Goal: Manage account settings

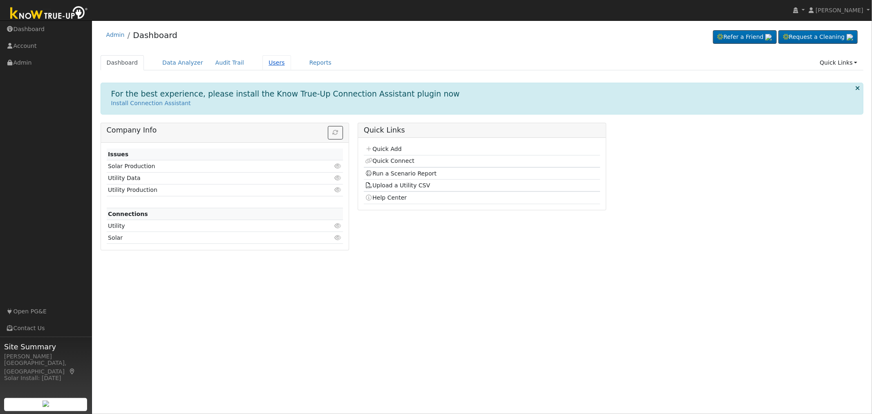
click at [262, 63] on link "Users" at bounding box center [276, 62] width 29 height 15
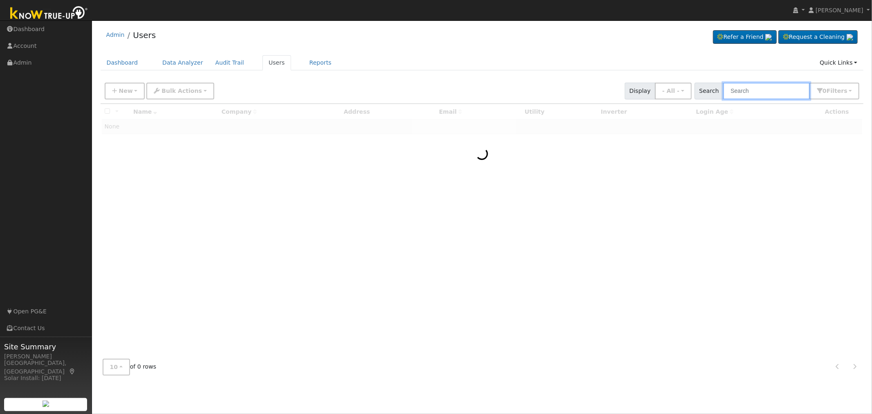
click at [781, 91] on input "text" at bounding box center [766, 91] width 87 height 17
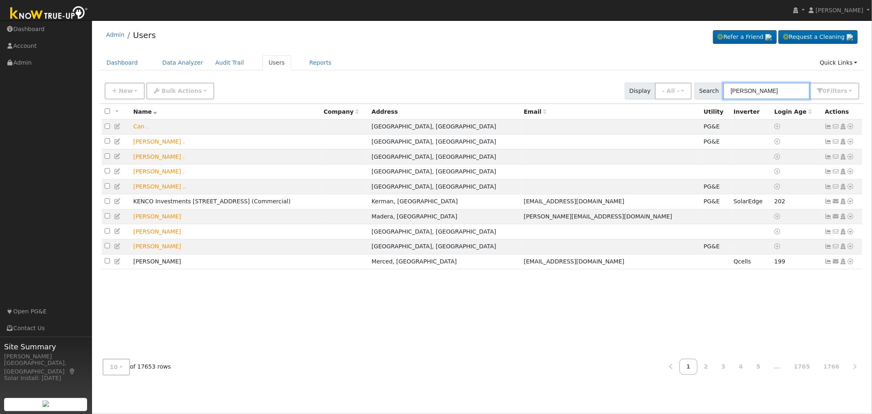
type input "[PERSON_NAME]"
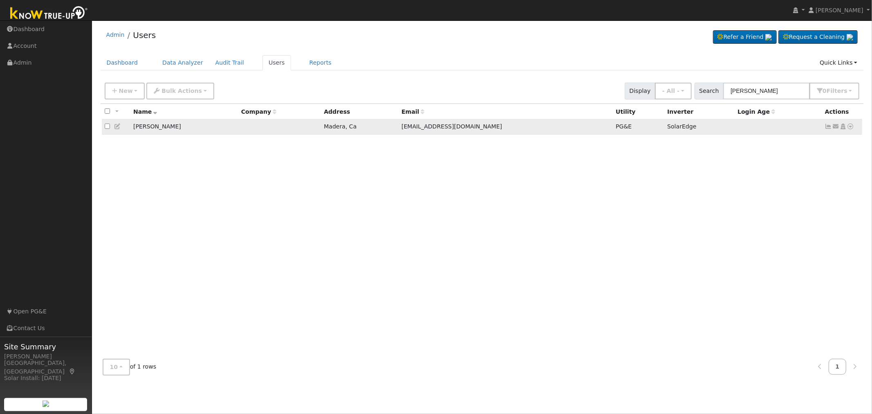
click at [826, 127] on icon at bounding box center [828, 126] width 7 height 6
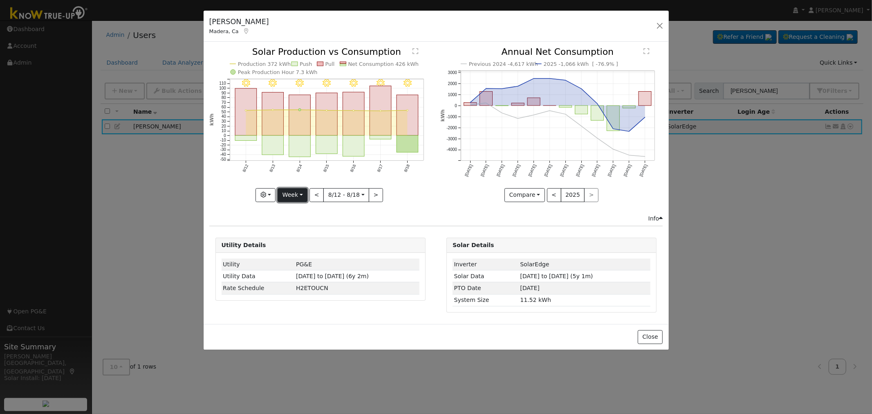
click at [300, 194] on button "Week" at bounding box center [293, 195] width 30 height 14
click at [304, 256] on link "Custom" at bounding box center [306, 257] width 57 height 11
click at [393, 195] on button "day" at bounding box center [391, 195] width 25 height 14
click at [394, 233] on link "Month" at bounding box center [407, 234] width 57 height 11
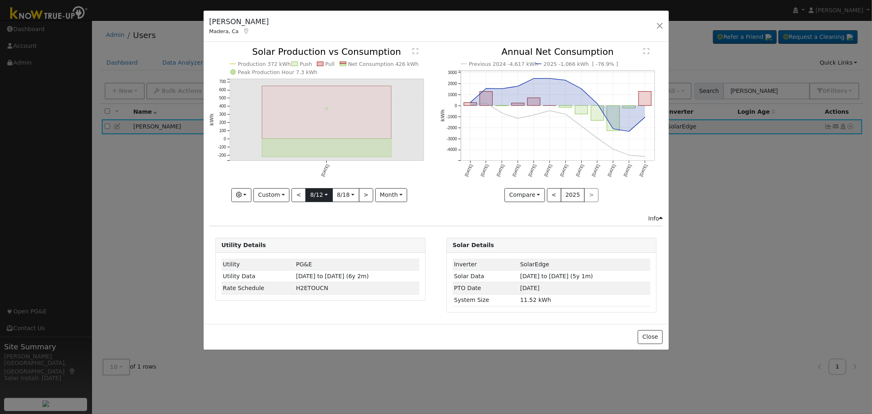
click at [321, 195] on input "[DATE]" at bounding box center [319, 194] width 26 height 13
click at [404, 214] on span at bounding box center [407, 211] width 6 height 4
type input "2024"
click at [334, 285] on span "19" at bounding box center [332, 283] width 16 height 16
type input "[DATE]"
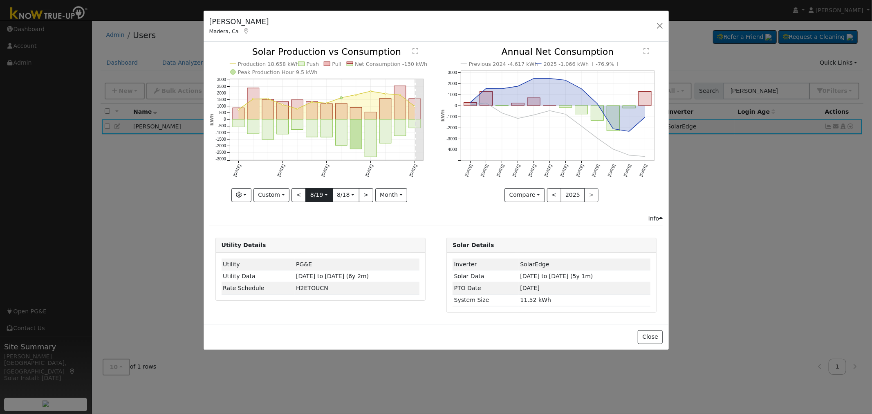
click at [324, 197] on body "[PERSON_NAME] [PERSON_NAME] Profile My Company Help Center Terms Of Service See…" at bounding box center [436, 216] width 872 height 393
click at [422, 210] on icon at bounding box center [424, 211] width 6 height 6
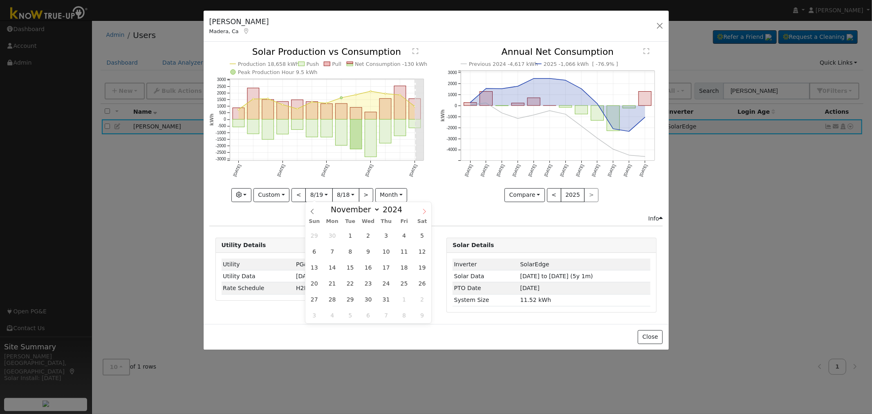
select select "11"
click at [422, 210] on icon at bounding box center [424, 211] width 6 height 6
type input "2025"
click at [422, 210] on icon at bounding box center [424, 211] width 6 height 6
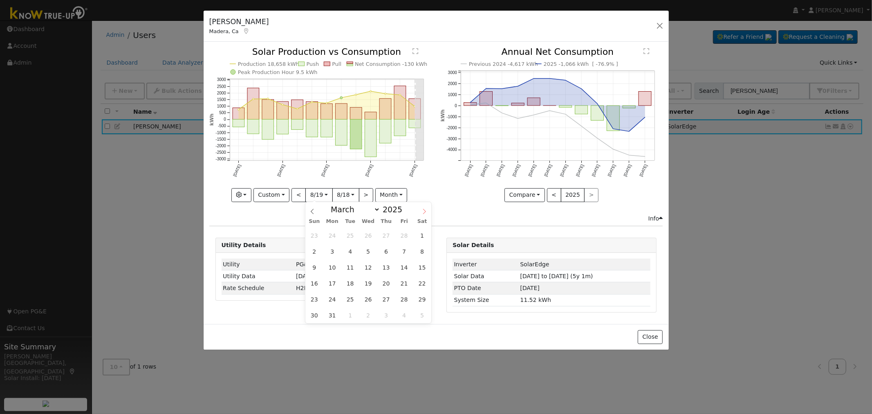
click at [422, 210] on icon at bounding box center [424, 211] width 6 height 6
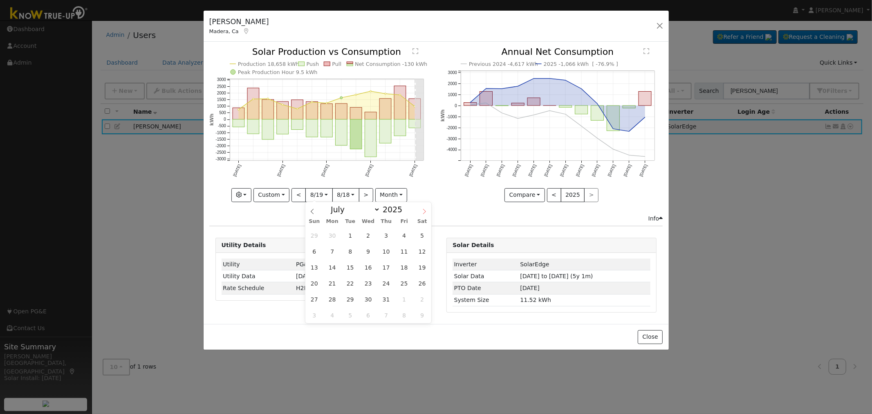
select select "7"
click at [334, 285] on span "18" at bounding box center [332, 283] width 16 height 16
type input "[DATE]"
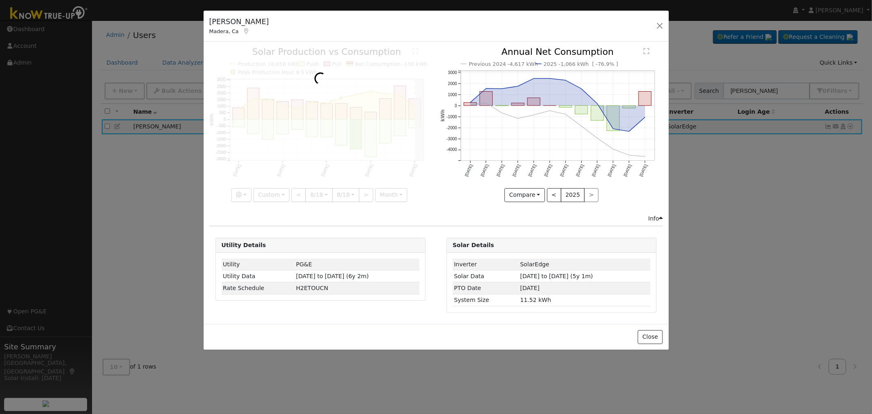
scroll to position [0, 6]
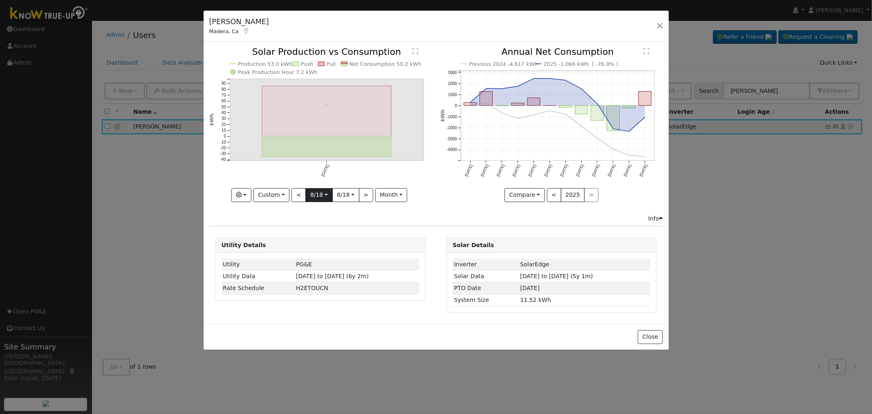
click at [324, 196] on input "[DATE]" at bounding box center [319, 194] width 26 height 13
click at [310, 211] on icon at bounding box center [312, 211] width 6 height 6
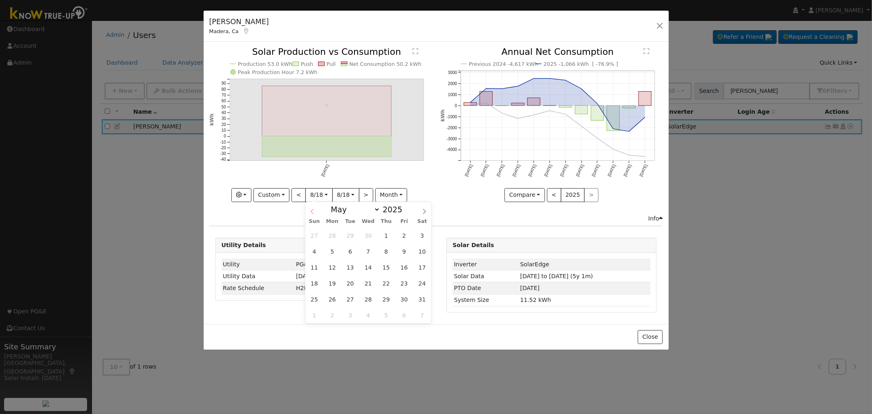
click at [310, 211] on icon at bounding box center [312, 211] width 6 height 6
select select "0"
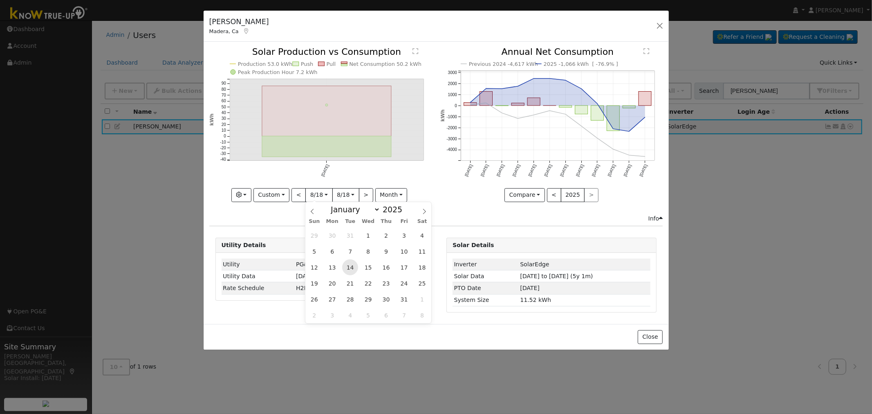
click at [352, 267] on span "14" at bounding box center [350, 267] width 16 height 16
type input "[DATE]"
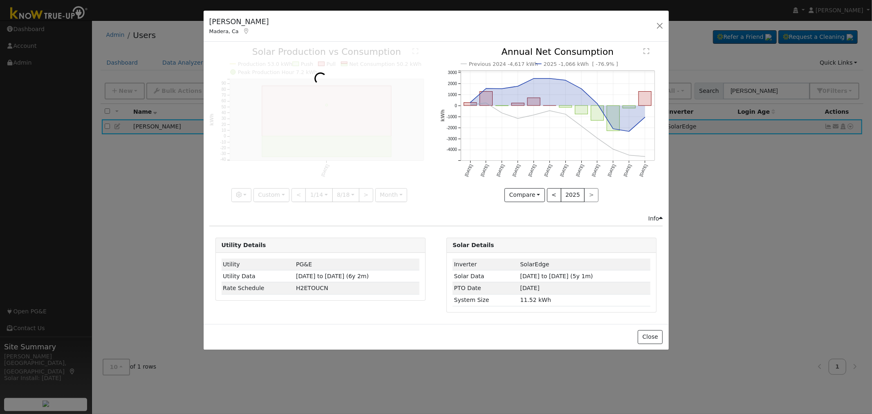
scroll to position [0, 6]
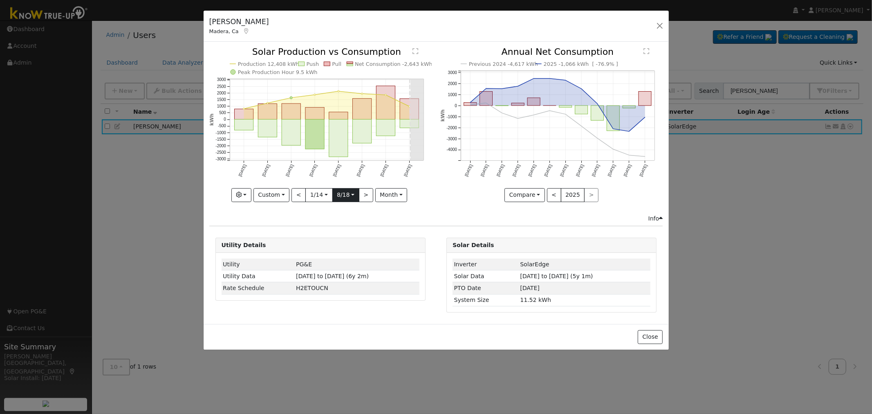
click at [350, 194] on input "[DATE]" at bounding box center [346, 194] width 26 height 13
click at [338, 213] on icon at bounding box center [339, 211] width 6 height 6
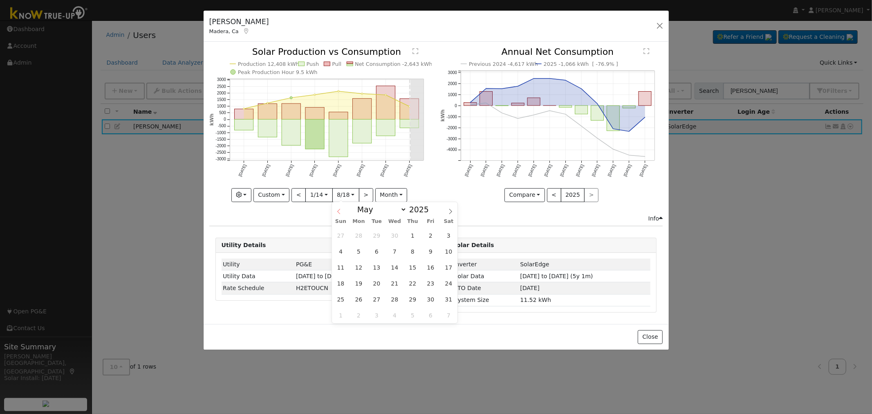
click at [338, 213] on icon at bounding box center [339, 211] width 6 height 6
select select "0"
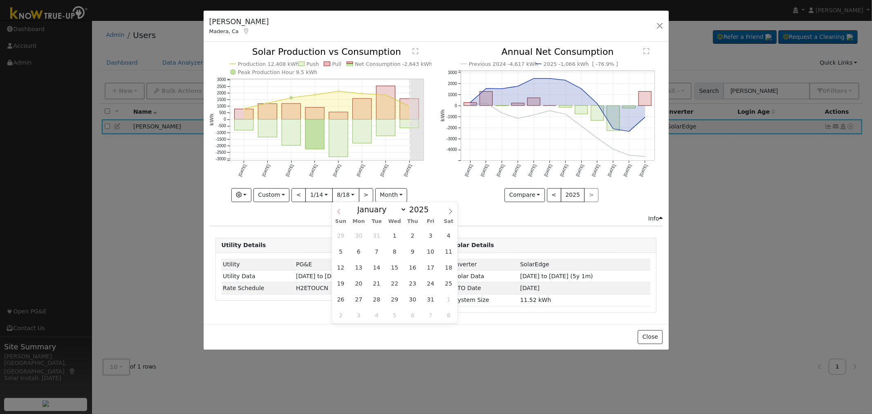
click at [338, 213] on icon at bounding box center [339, 211] width 6 height 6
type input "2024"
select select "11"
click at [446, 213] on span at bounding box center [451, 209] width 14 height 14
type input "2025"
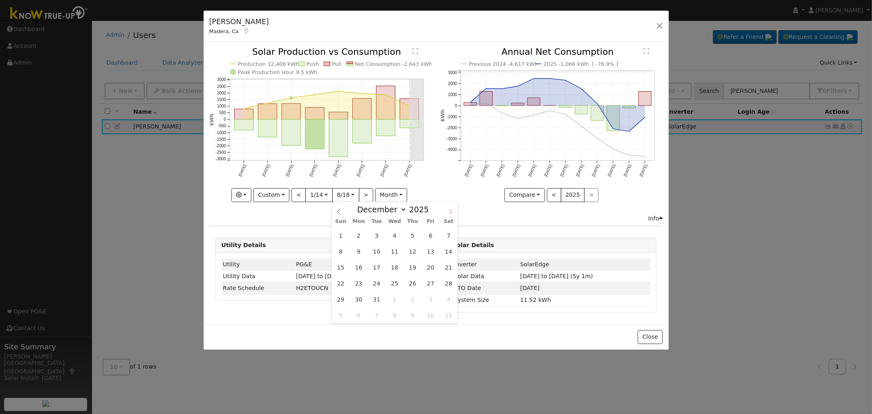
select select "0"
click at [378, 265] on span "14" at bounding box center [377, 267] width 16 height 16
type input "[DATE]"
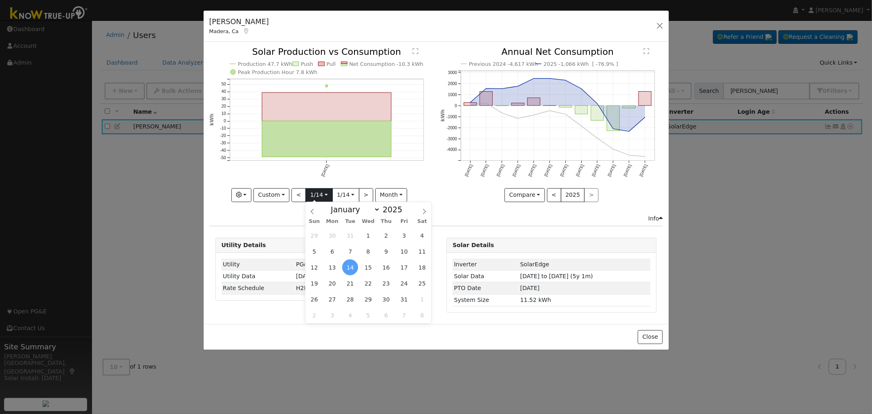
click at [326, 194] on input "[DATE]" at bounding box center [319, 194] width 26 height 13
click at [424, 211] on icon at bounding box center [424, 211] width 6 height 6
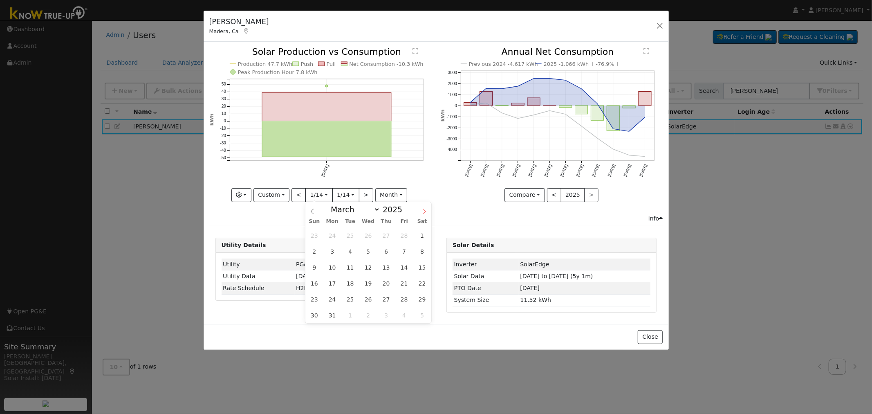
select select "3"
click at [351, 235] on span "1" at bounding box center [350, 235] width 16 height 16
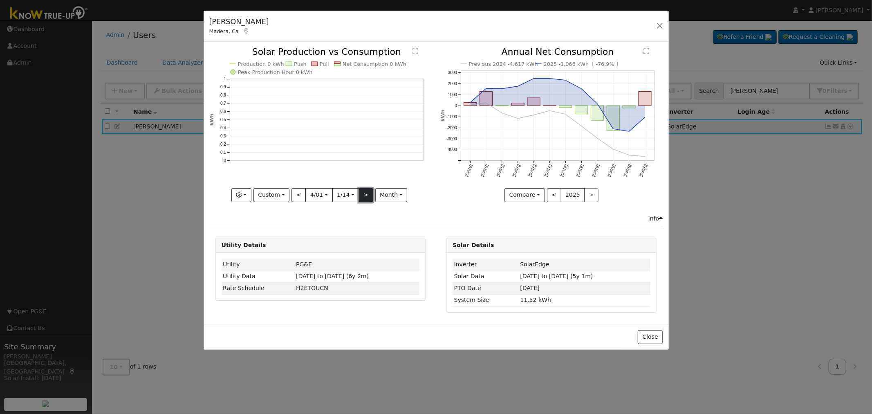
click at [361, 193] on button ">" at bounding box center [366, 195] width 14 height 14
type input "[DATE]"
type input "2024"
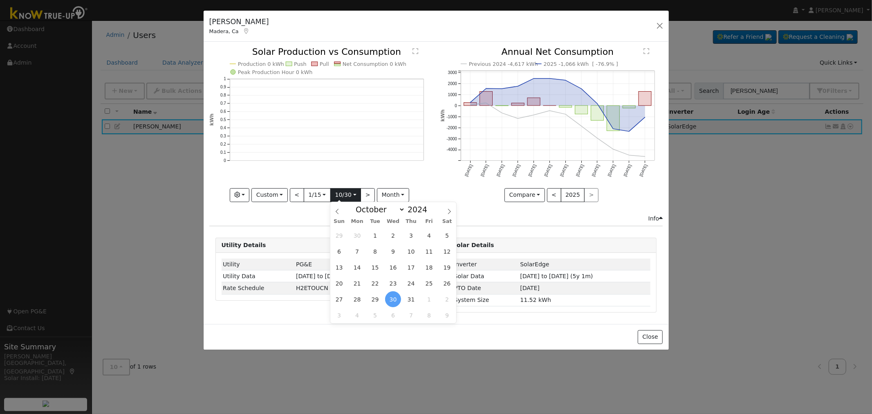
click at [339, 196] on input "[DATE]" at bounding box center [346, 194] width 30 height 13
click at [334, 210] on icon at bounding box center [337, 211] width 6 height 6
select select "9"
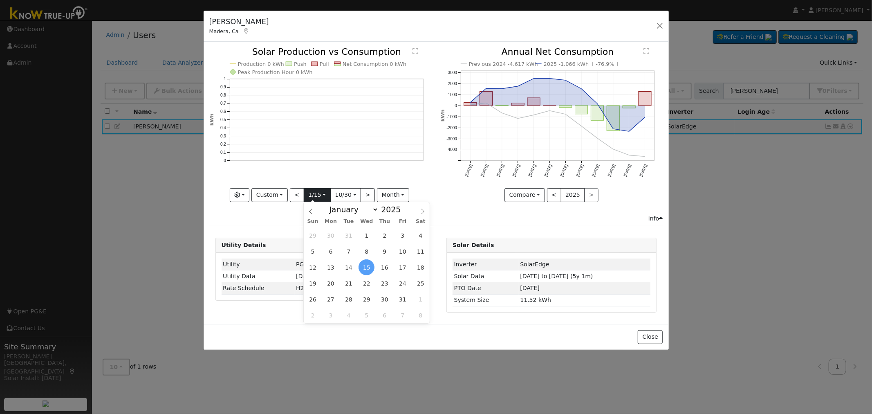
click at [317, 195] on input "[DATE]" at bounding box center [317, 194] width 26 height 13
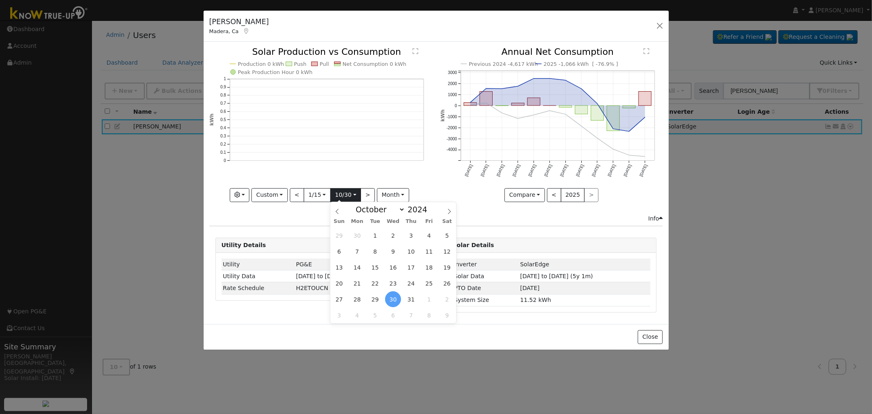
click at [352, 195] on input "[DATE]" at bounding box center [346, 194] width 30 height 13
click at [429, 207] on span at bounding box center [432, 207] width 6 height 4
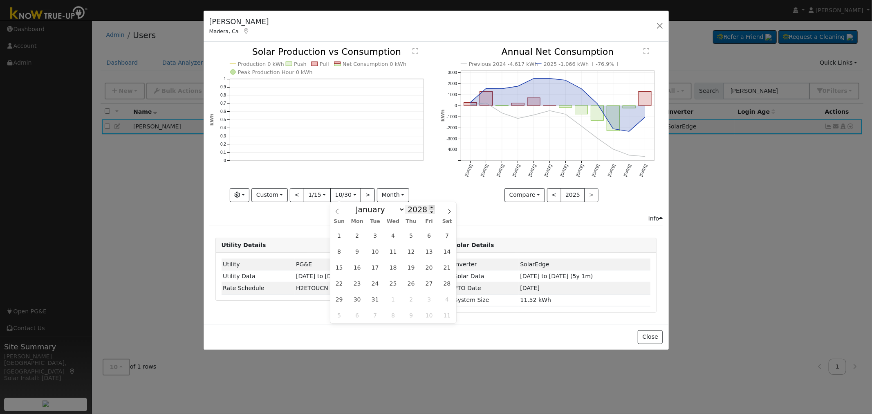
click at [429, 207] on span at bounding box center [432, 207] width 6 height 4
click at [429, 212] on span at bounding box center [432, 211] width 6 height 4
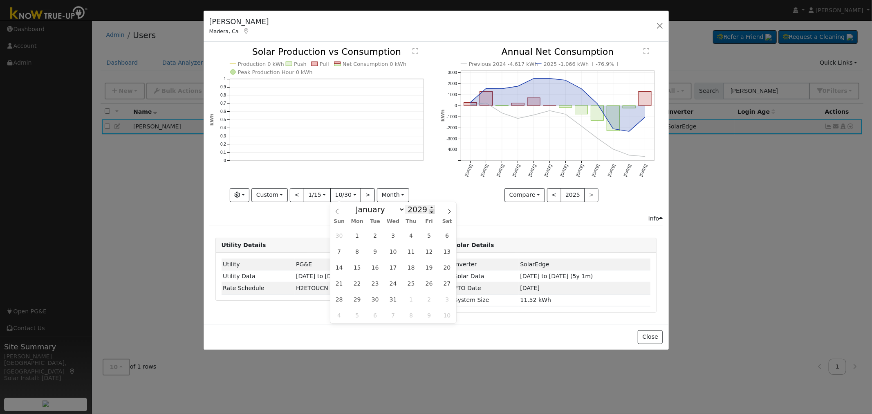
click at [429, 212] on span at bounding box center [432, 211] width 6 height 4
type input "2025"
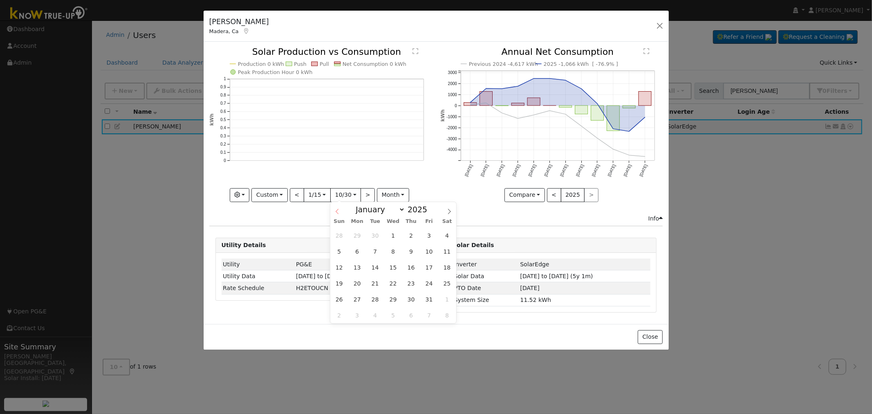
click at [341, 211] on span at bounding box center [337, 209] width 14 height 14
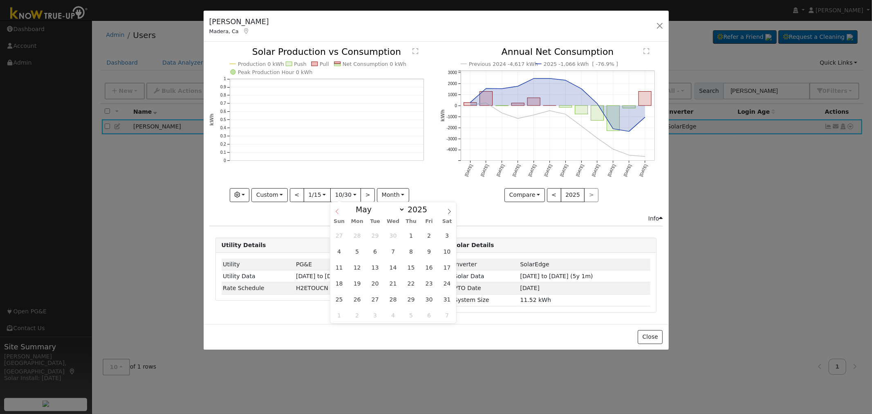
click at [341, 211] on span at bounding box center [337, 209] width 14 height 14
select select "3"
click at [377, 237] on span "1" at bounding box center [375, 235] width 16 height 16
type input "[DATE]"
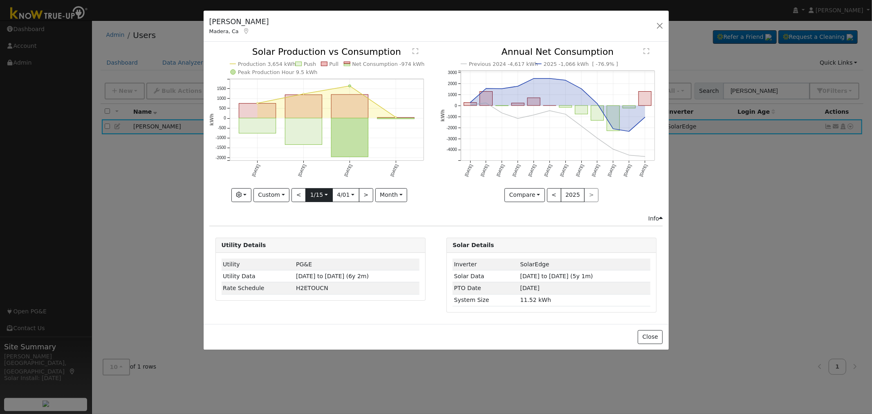
click at [320, 197] on input "[DATE]" at bounding box center [319, 194] width 26 height 13
click at [424, 212] on icon at bounding box center [424, 211] width 6 height 6
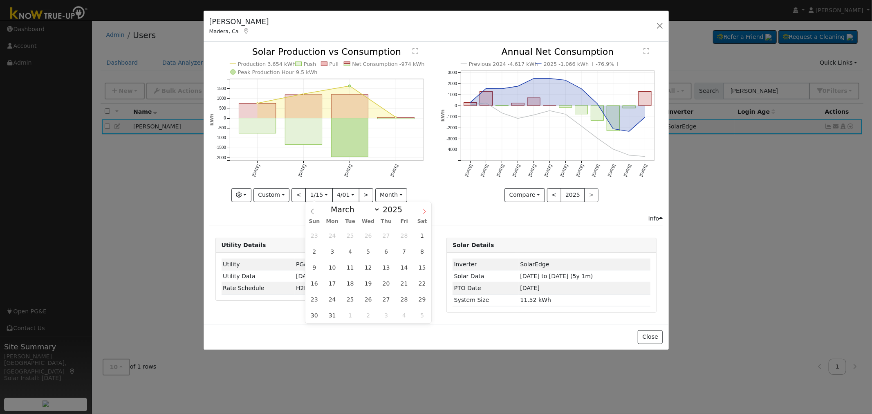
select select "3"
click at [350, 235] on span "1" at bounding box center [350, 235] width 16 height 16
type input "[DATE]"
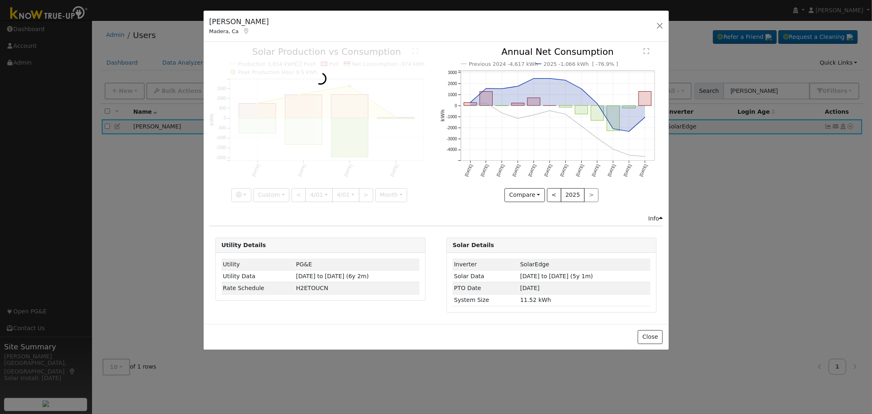
scroll to position [0, 6]
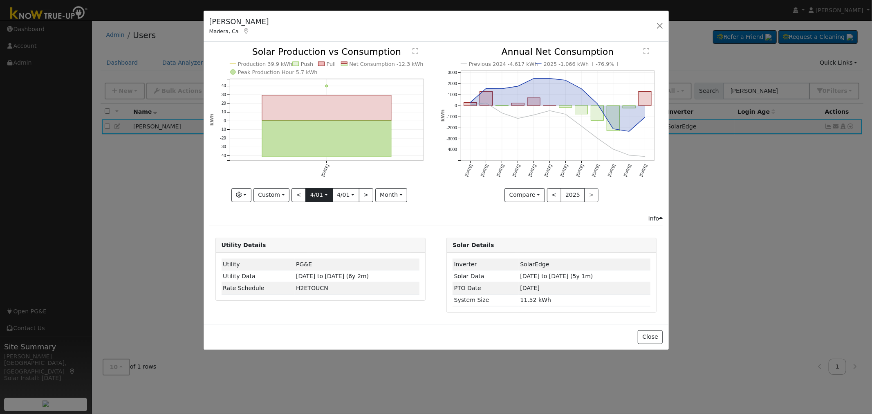
click at [325, 195] on input "[DATE]" at bounding box center [319, 194] width 26 height 13
click at [316, 195] on input "[DATE]" at bounding box center [319, 194] width 26 height 13
click at [349, 197] on input "[DATE]" at bounding box center [346, 194] width 26 height 13
click at [448, 210] on icon at bounding box center [451, 211] width 6 height 6
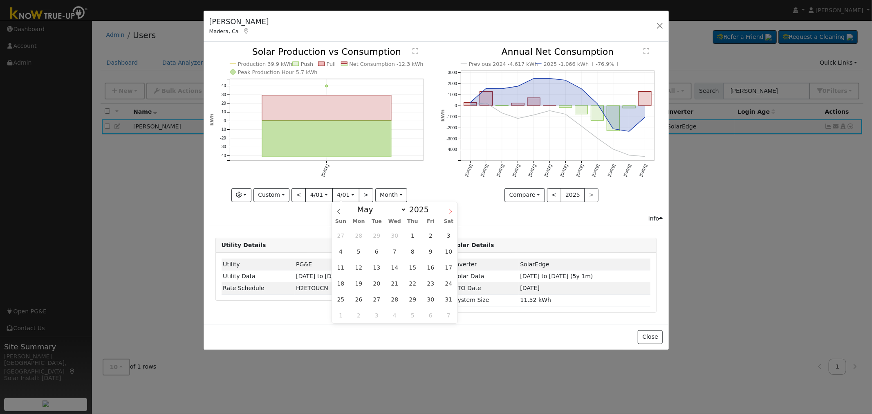
click at [448, 210] on icon at bounding box center [451, 211] width 6 height 6
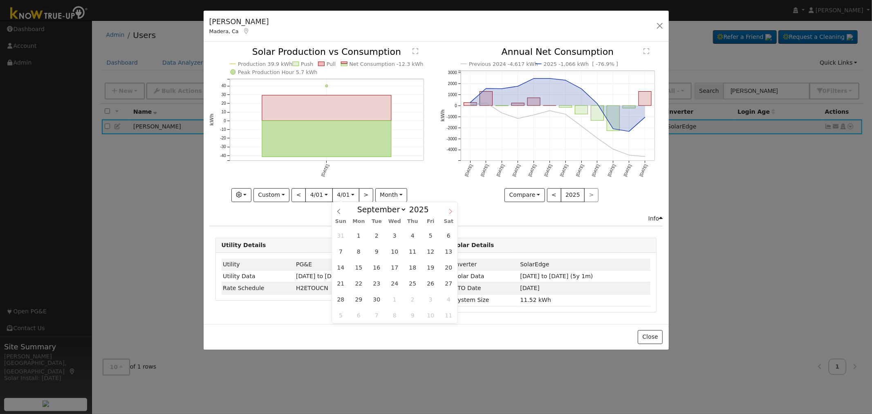
select select "9"
click at [417, 298] on span "30" at bounding box center [413, 299] width 16 height 16
type input "[DATE]"
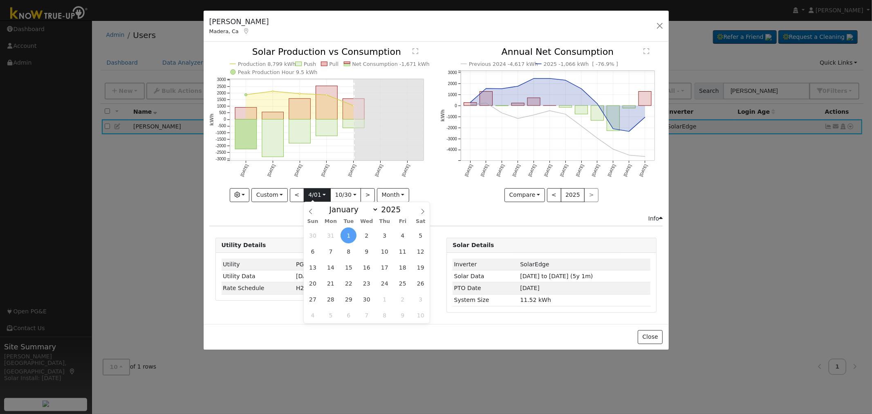
click at [312, 193] on input "[DATE]" at bounding box center [317, 194] width 26 height 13
click at [422, 210] on icon at bounding box center [422, 210] width 3 height 5
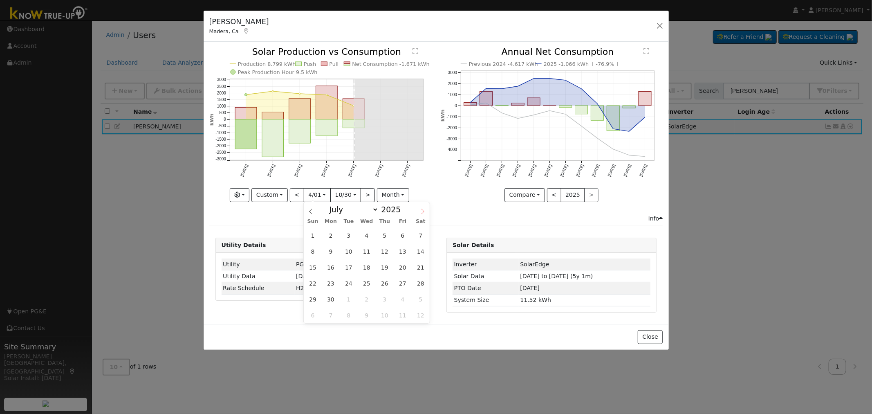
click at [422, 210] on icon at bounding box center [423, 211] width 6 height 6
select select "9"
click at [382, 297] on span "30" at bounding box center [385, 299] width 16 height 16
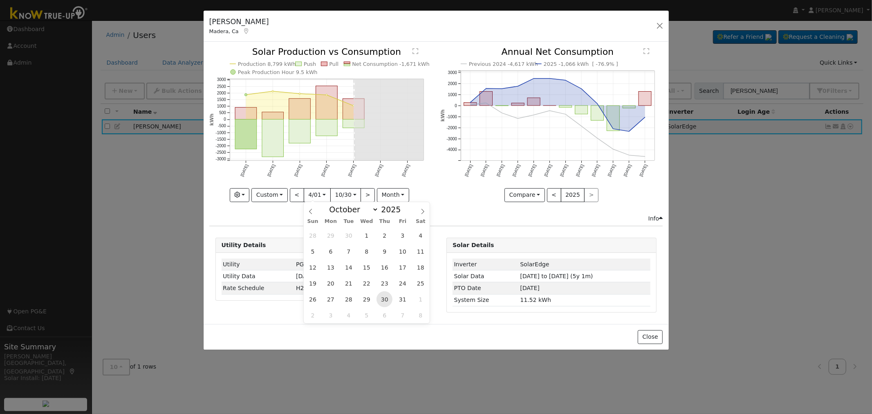
type input "[DATE]"
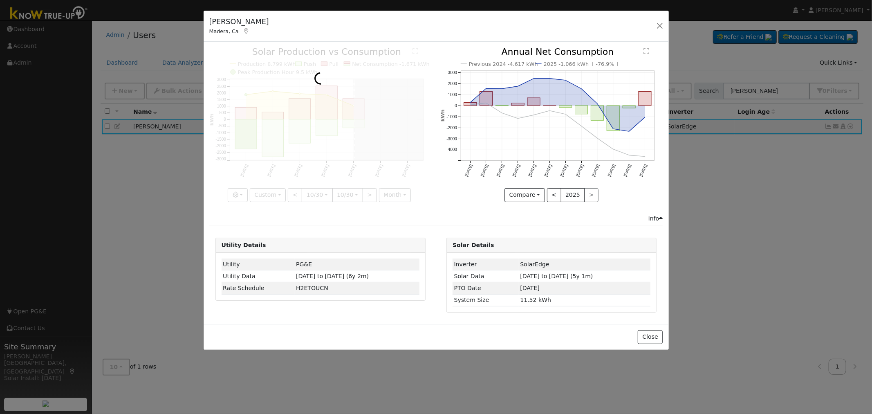
scroll to position [0, 3]
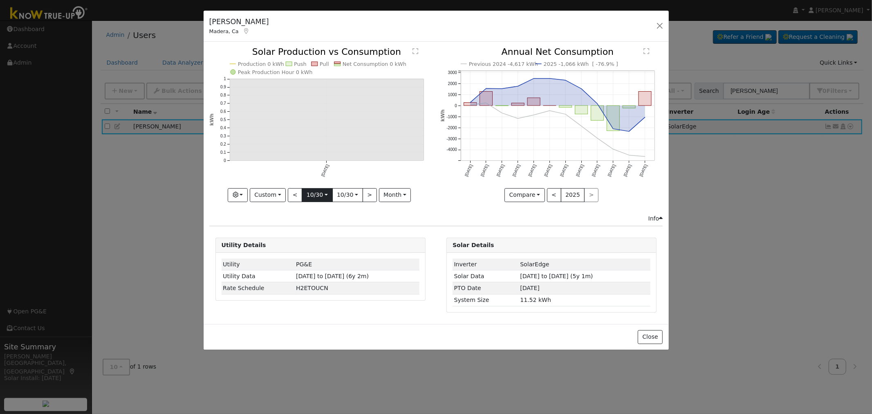
click at [318, 194] on input "[DATE]" at bounding box center [317, 194] width 30 height 13
click at [401, 213] on span at bounding box center [404, 211] width 6 height 4
type input "2024"
click at [366, 297] on span "30" at bounding box center [365, 299] width 16 height 16
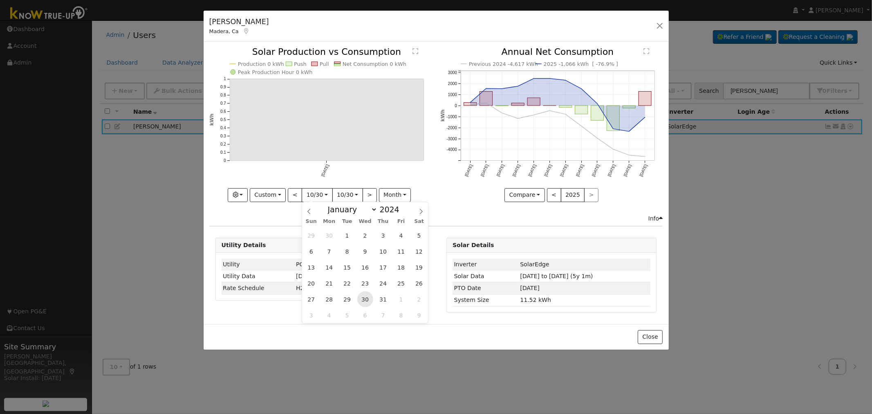
type input "[DATE]"
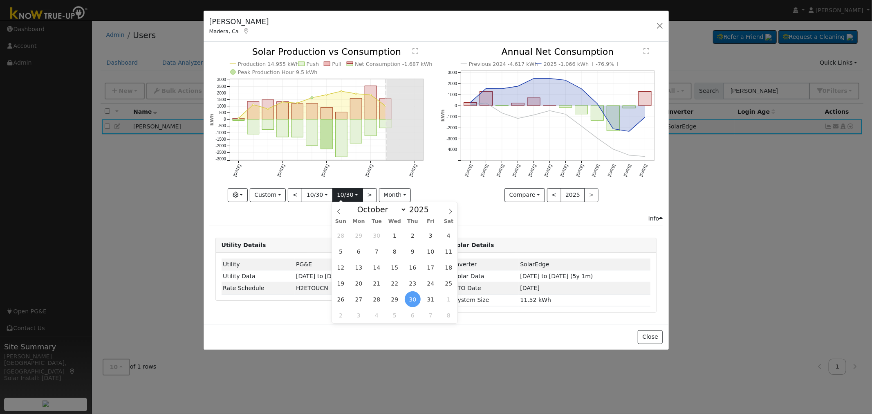
click at [350, 195] on input "[DATE]" at bounding box center [348, 194] width 30 height 13
click at [401, 209] on select "January February March April May June July August September October November De…" at bounding box center [380, 209] width 54 height 10
click at [418, 211] on input "2025" at bounding box center [421, 209] width 29 height 9
click at [430, 214] on span at bounding box center [433, 211] width 6 height 4
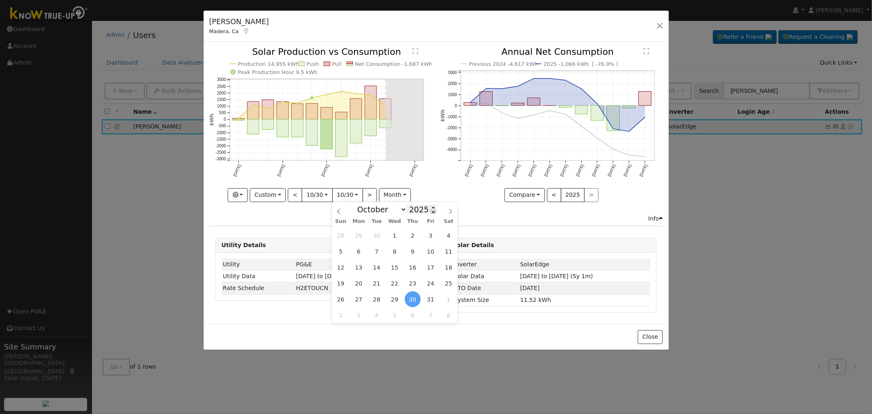
type input "2024"
click at [399, 301] on span "30" at bounding box center [395, 299] width 16 height 16
type input "[DATE]"
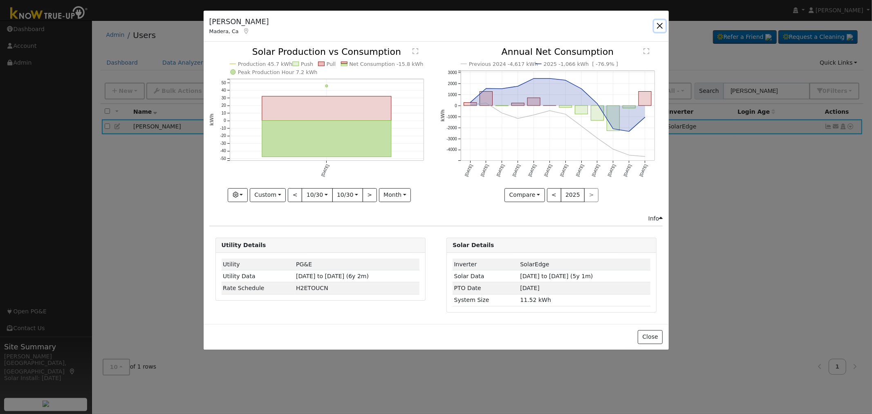
click at [659, 25] on button "button" at bounding box center [659, 25] width 11 height 11
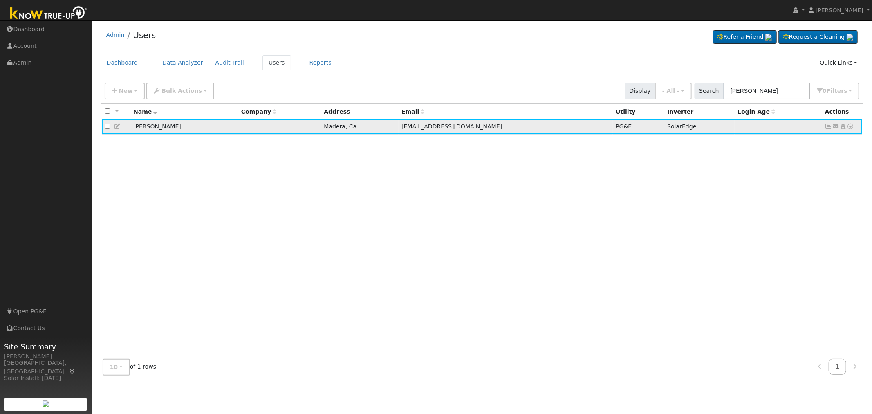
click at [843, 128] on icon at bounding box center [842, 126] width 7 height 6
